Goal: Task Accomplishment & Management: Use online tool/utility

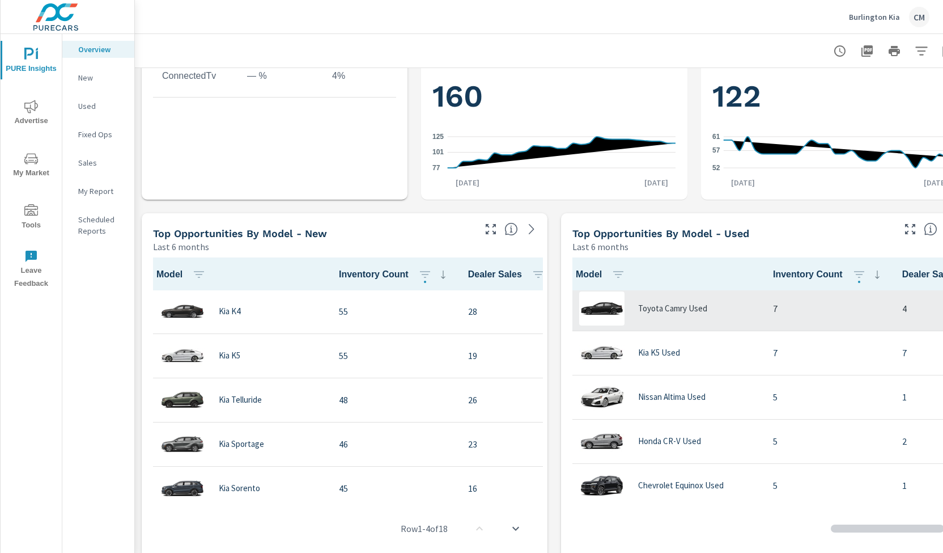
scroll to position [275, 0]
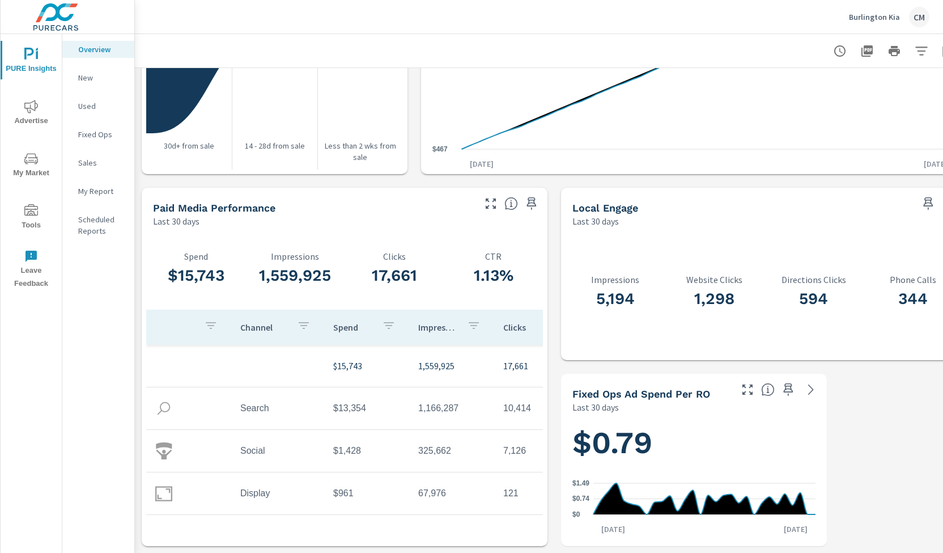
scroll to position [1383, 0]
click at [36, 174] on span "My Market" at bounding box center [31, 166] width 54 height 28
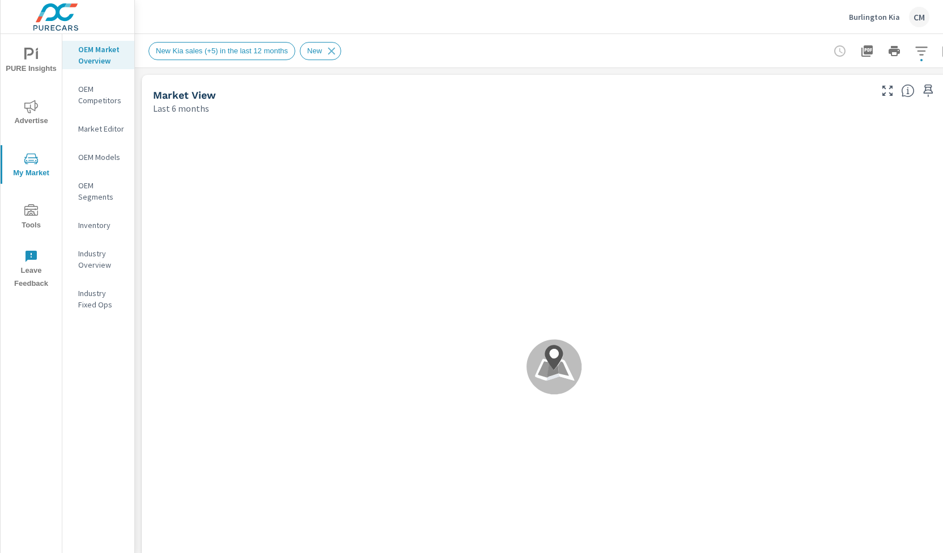
scroll to position [1, 0]
click at [91, 49] on p "OEM Market Overview" at bounding box center [101, 55] width 47 height 23
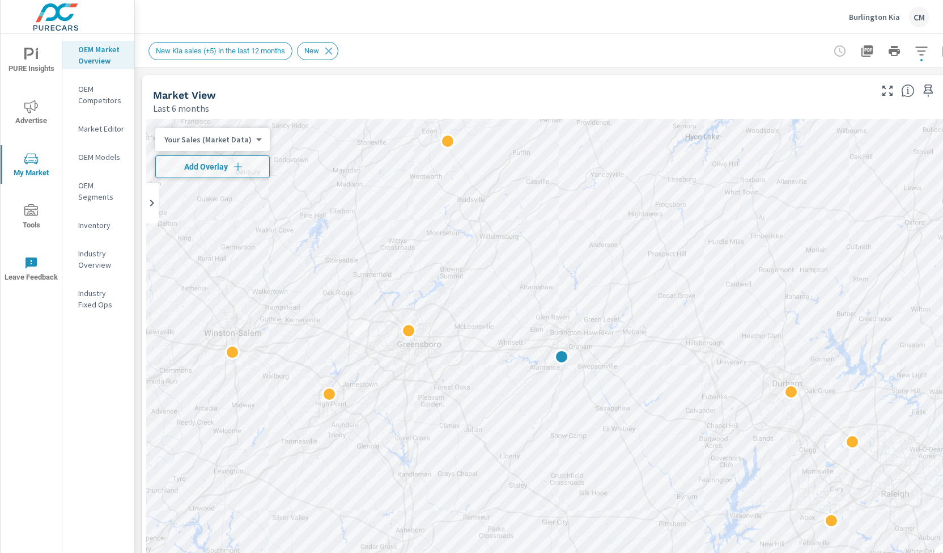
click at [103, 105] on p "OEM Competitors" at bounding box center [101, 94] width 47 height 23
click at [101, 125] on p "Market Editor" at bounding box center [101, 128] width 47 height 11
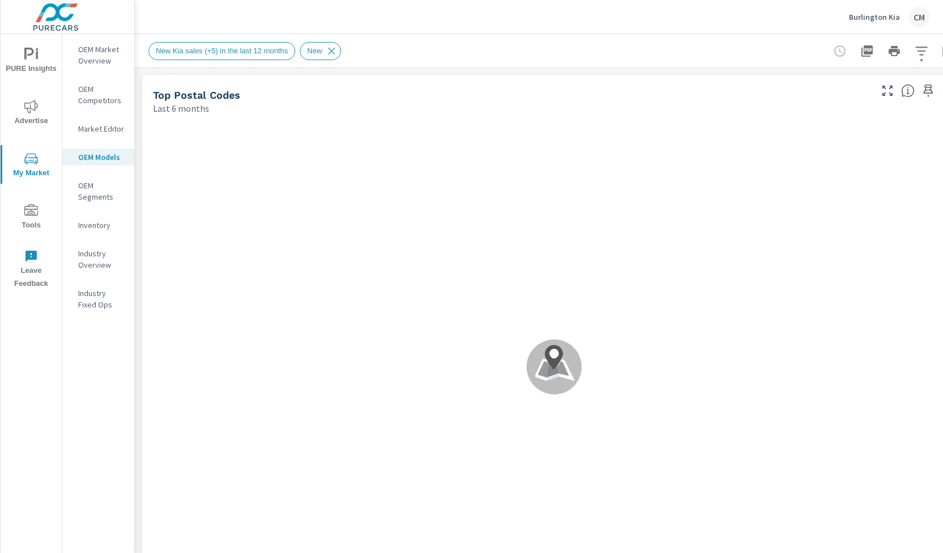
scroll to position [1, 0]
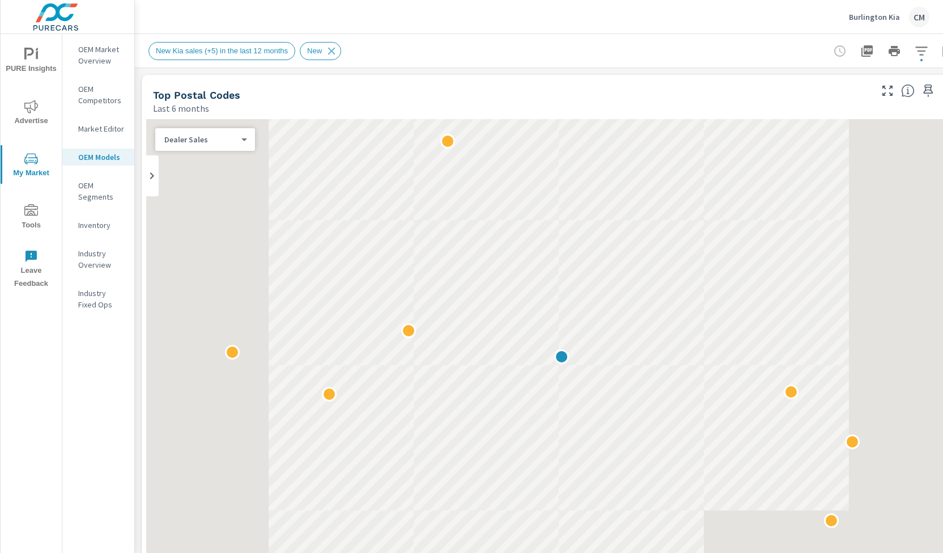
click at [30, 216] on icon "nav menu" at bounding box center [31, 211] width 14 height 14
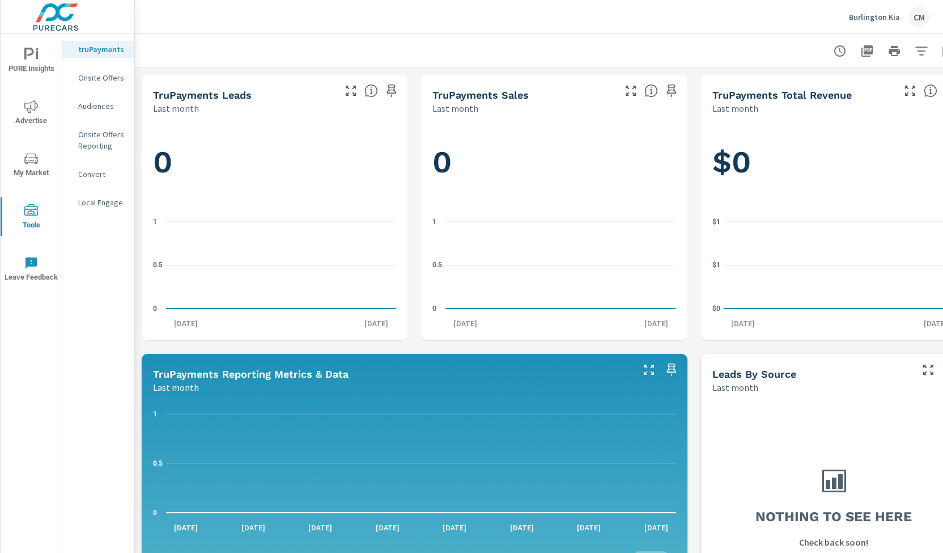
click at [36, 69] on span "PURE Insights" at bounding box center [31, 62] width 54 height 28
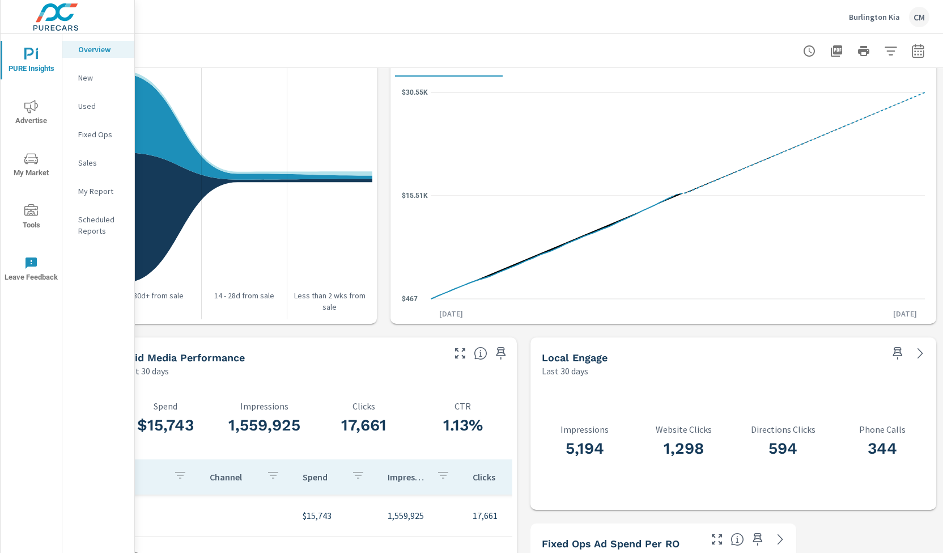
scroll to position [1225, 39]
